Goal: Task Accomplishment & Management: Complete application form

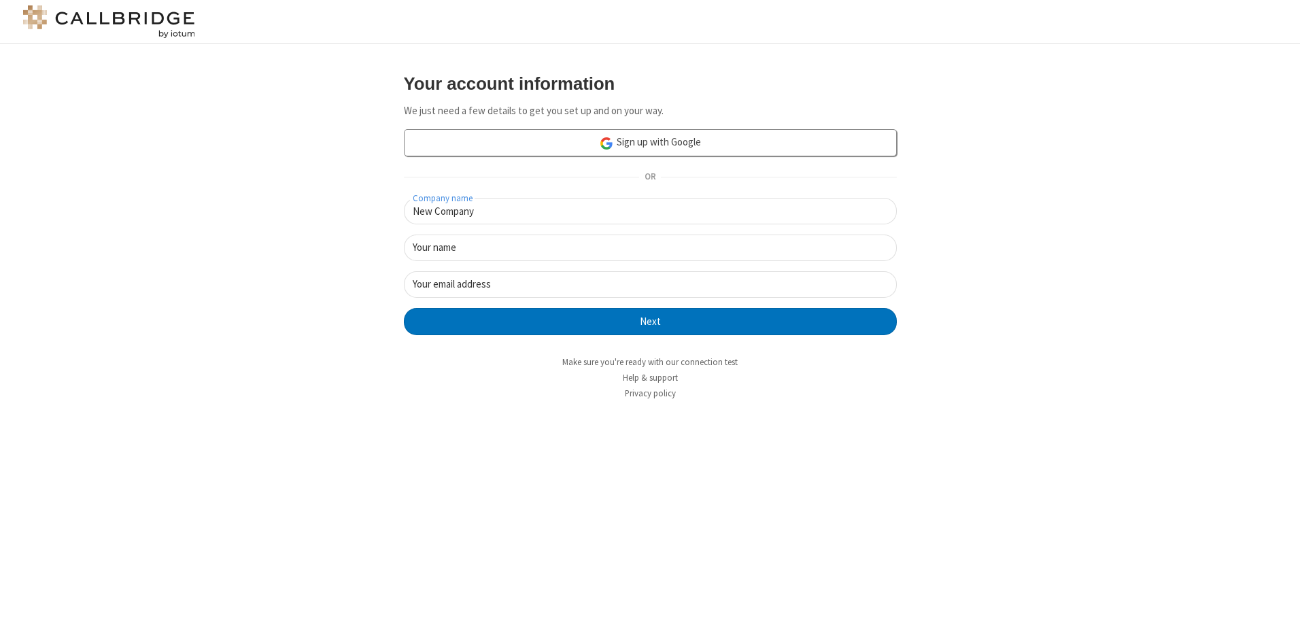
type input "New Company"
type input "New User"
type input "[EMAIL_ADDRESS][DOMAIN_NAME]"
click button "Next" at bounding box center [650, 321] width 493 height 27
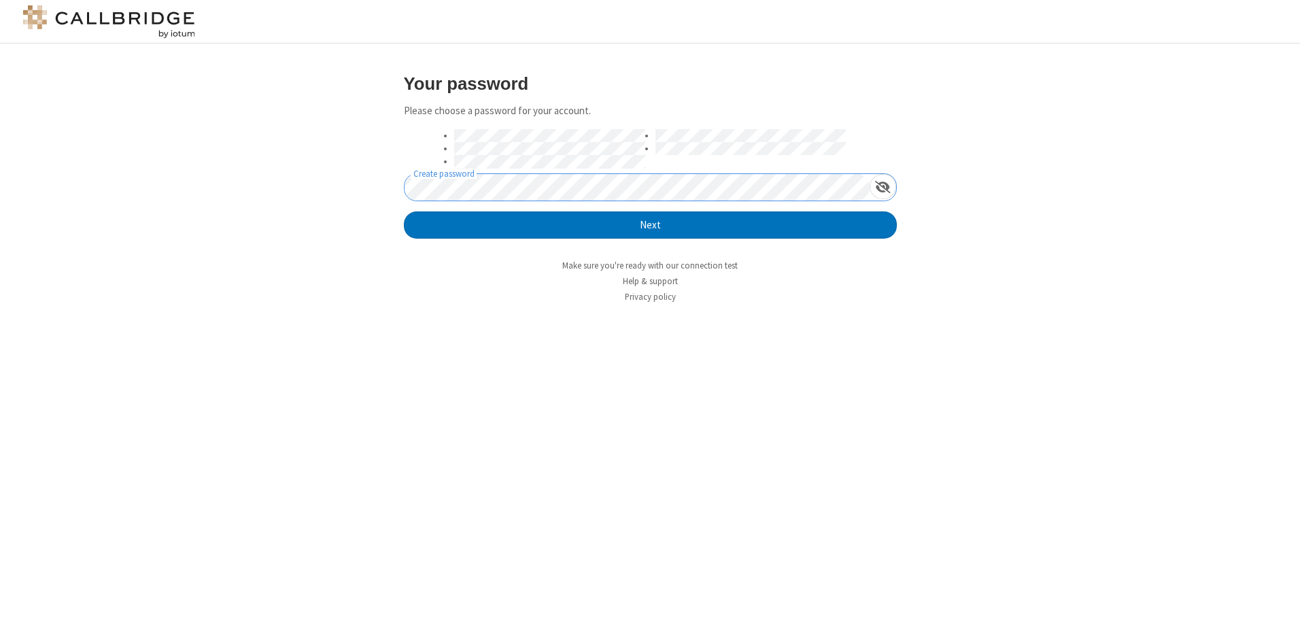
click at [404, 211] on button "Next" at bounding box center [650, 224] width 493 height 27
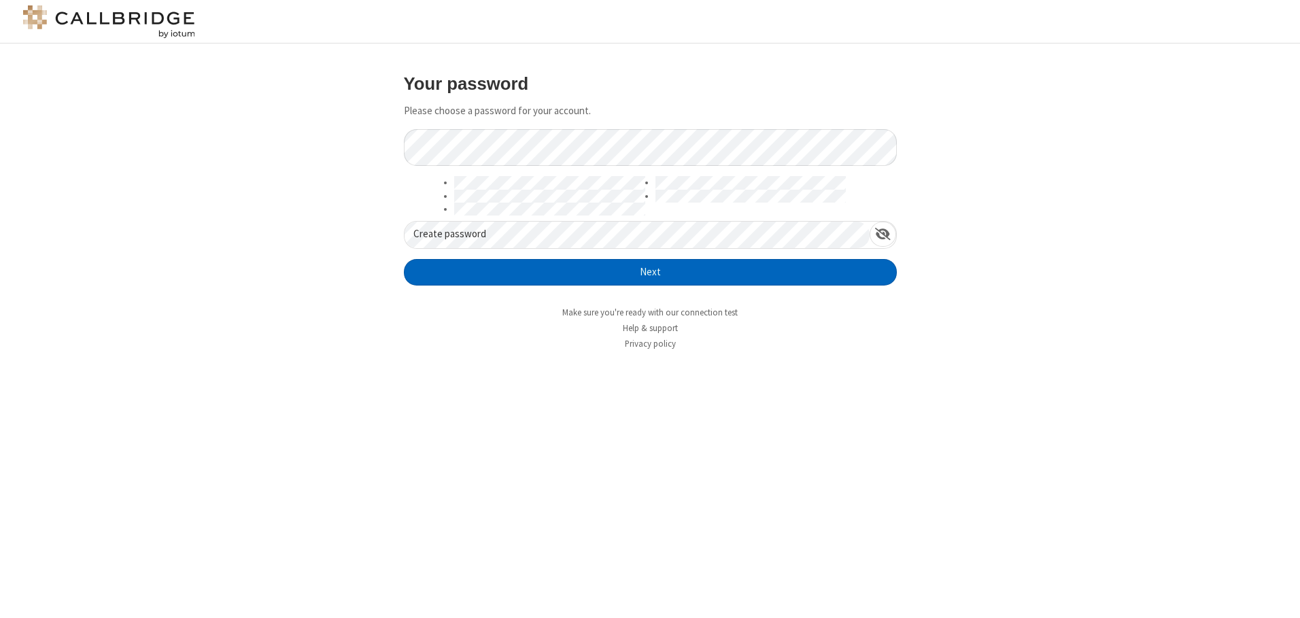
click at [650, 272] on button "Next" at bounding box center [650, 272] width 493 height 27
